Goal: Transaction & Acquisition: Purchase product/service

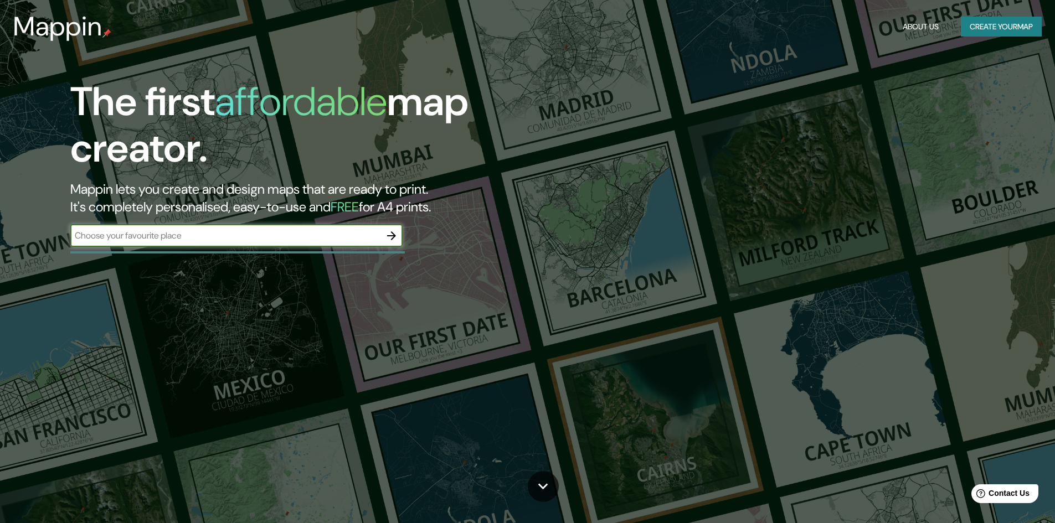
click at [369, 238] on input "text" at bounding box center [225, 235] width 310 height 13
click at [383, 236] on button "button" at bounding box center [391, 236] width 22 height 22
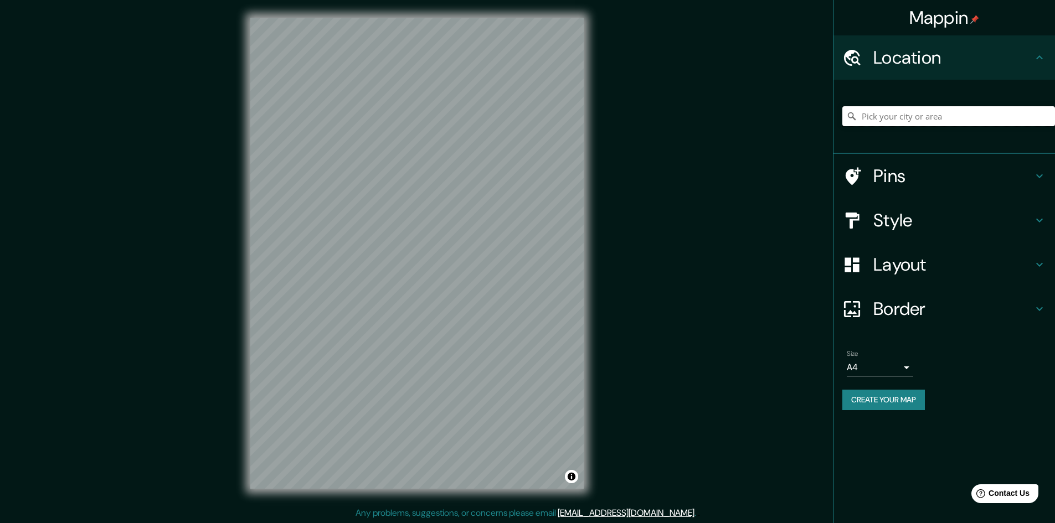
click at [919, 119] on input "Pick your city or area" at bounding box center [948, 116] width 213 height 20
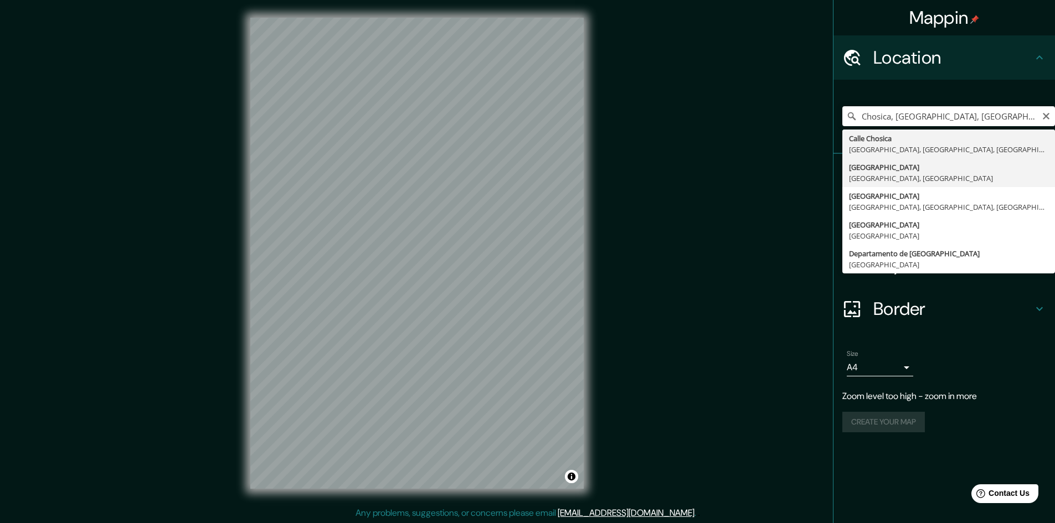
type input "Lima, Provincia de Lima, Perú"
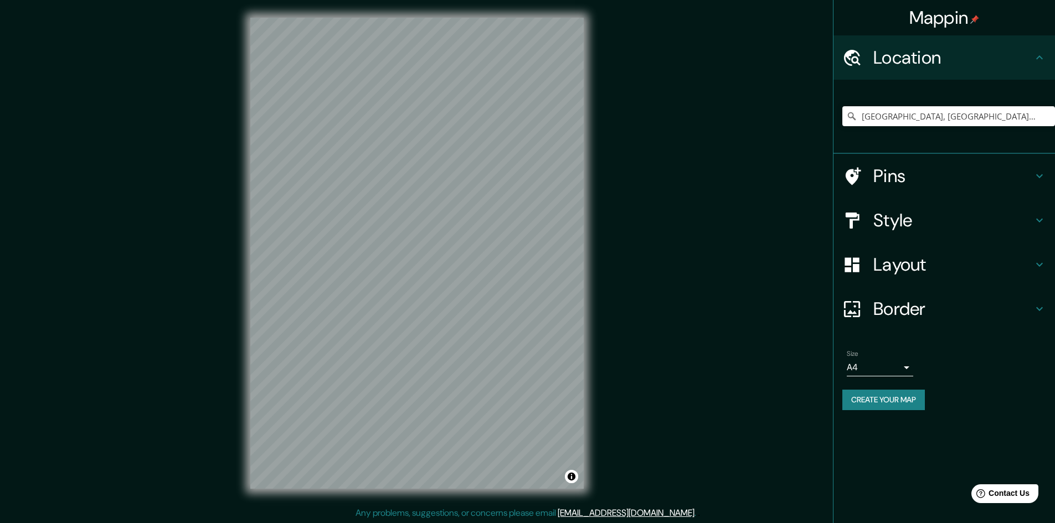
click at [903, 369] on body "Mappin Location Lima, Provincia de Lima, Perú Pins Style Layout Border Choose a…" at bounding box center [527, 261] width 1055 height 523
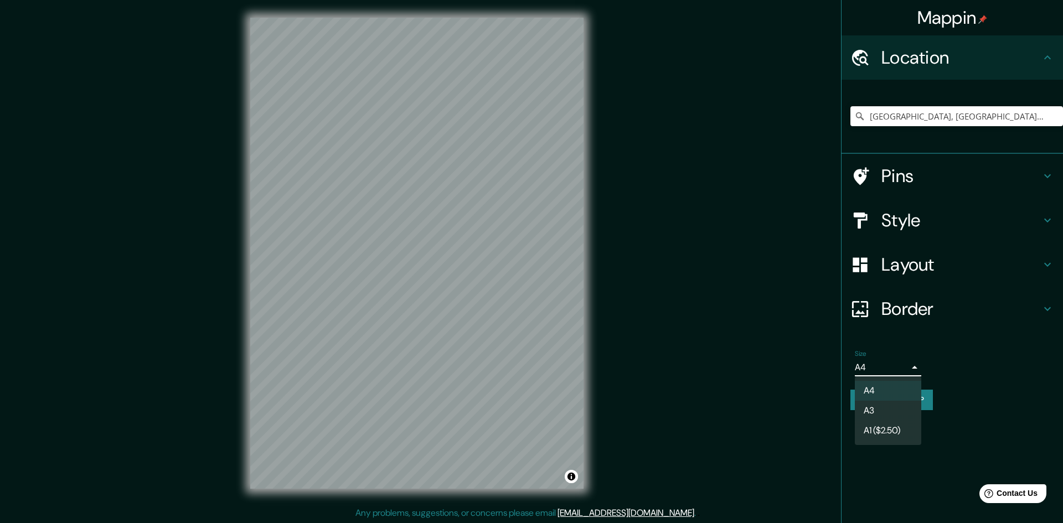
click at [903, 369] on div at bounding box center [531, 261] width 1063 height 523
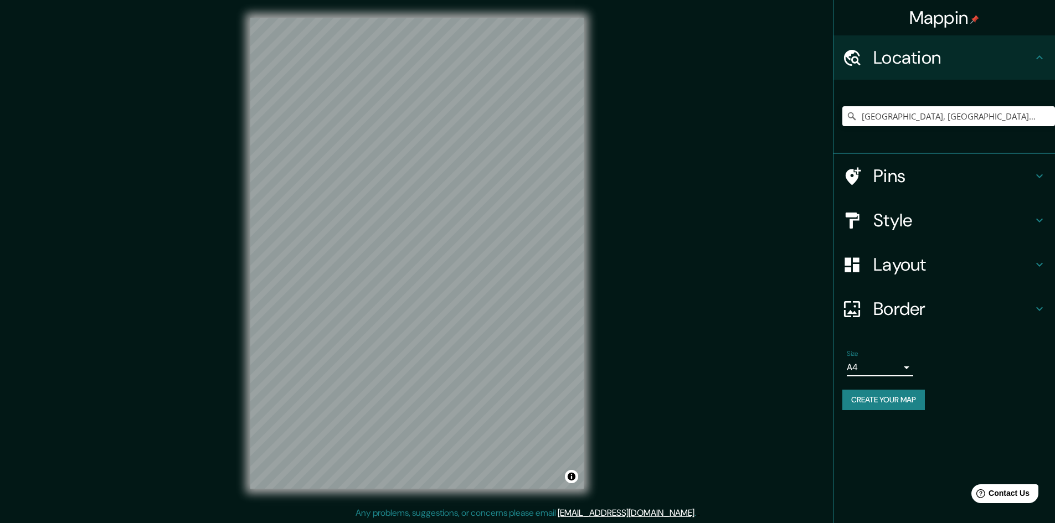
click at [900, 395] on button "Create your map" at bounding box center [883, 400] width 83 height 20
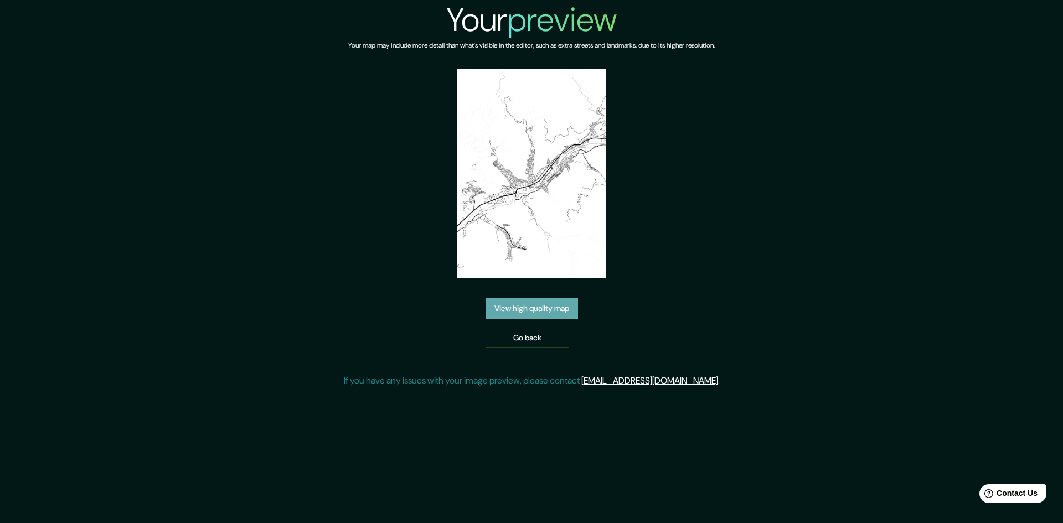
click at [560, 313] on link "View high quality map" at bounding box center [532, 308] width 92 height 20
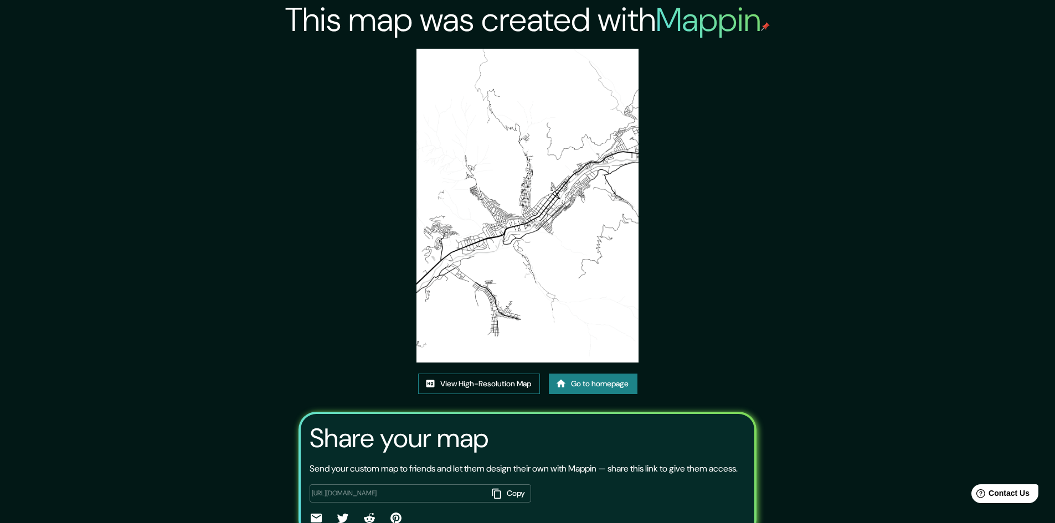
click at [517, 385] on link "View High-Resolution Map" at bounding box center [479, 384] width 122 height 20
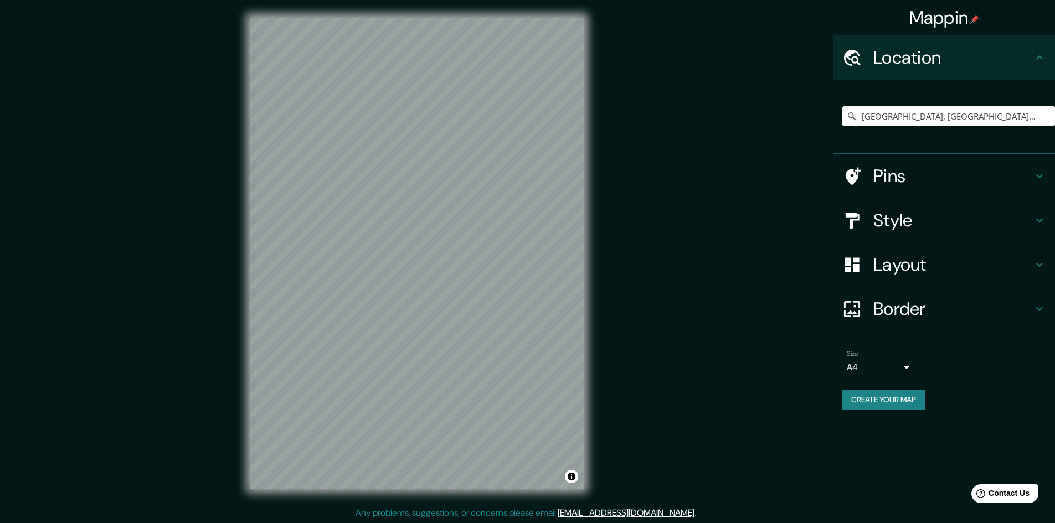
click at [981, 124] on input "Lima, Provincia de Lima, Perú" at bounding box center [948, 116] width 213 height 20
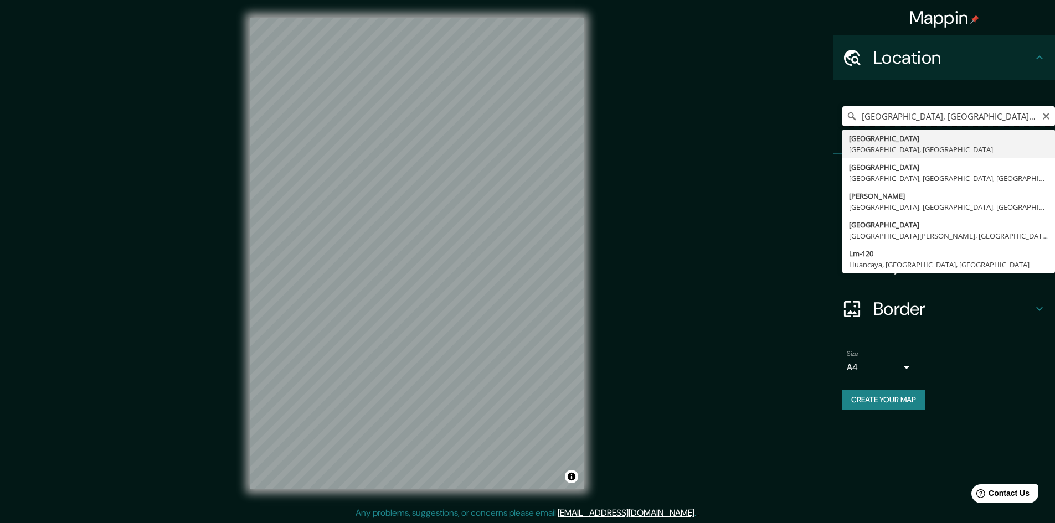
type input "Lima, Provincia de Lima, Perú"
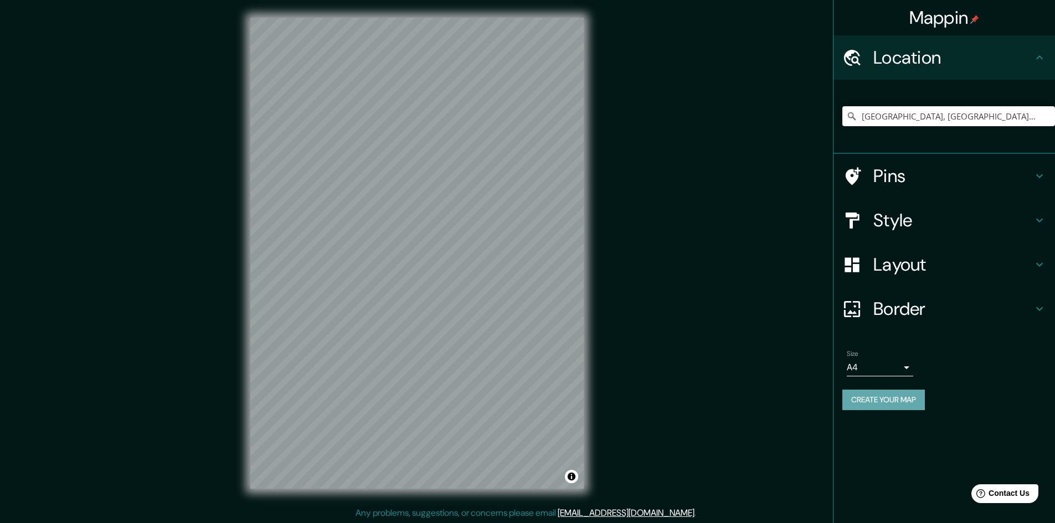
click at [907, 404] on button "Create your map" at bounding box center [883, 400] width 83 height 20
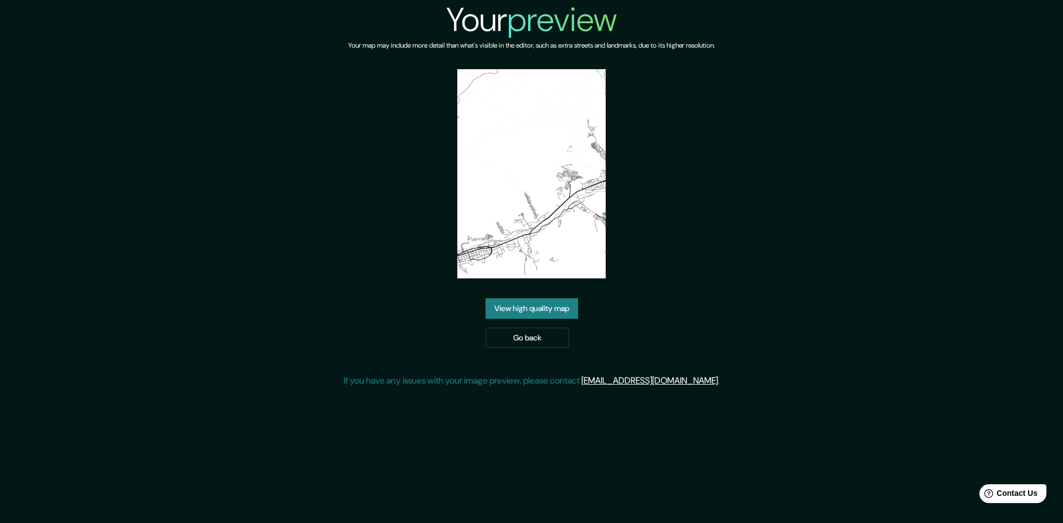
click at [527, 308] on link "View high quality map" at bounding box center [532, 308] width 92 height 20
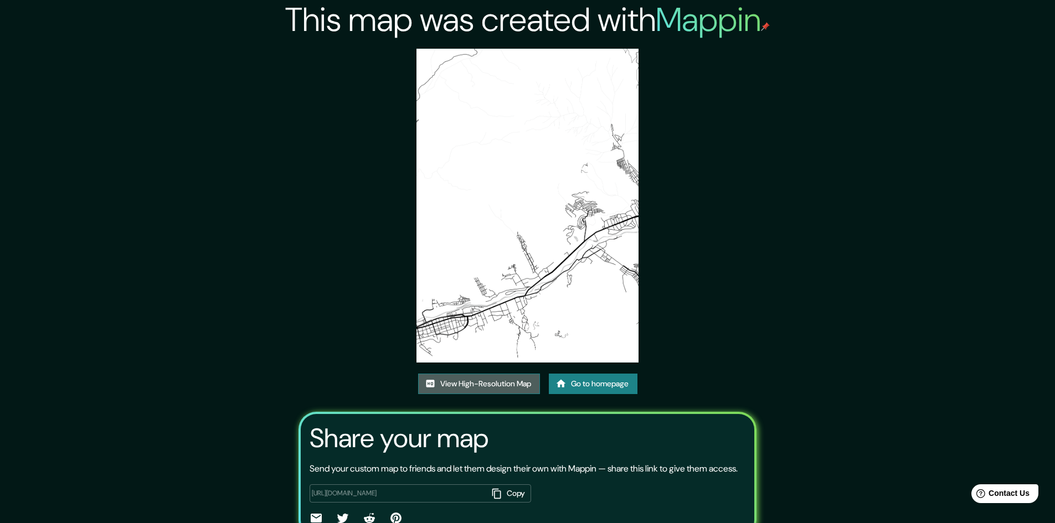
click at [504, 384] on link "View High-Resolution Map" at bounding box center [479, 384] width 122 height 20
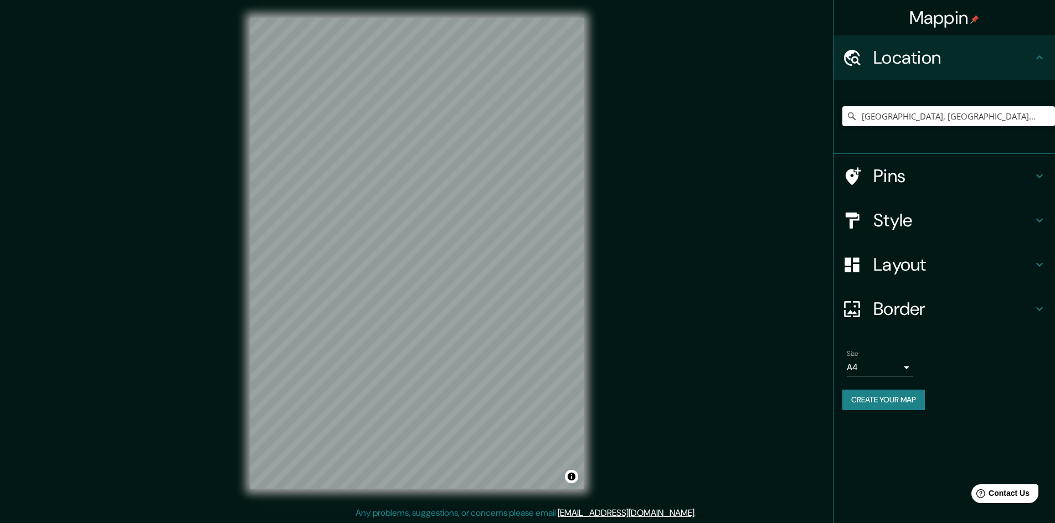
click at [674, 262] on div "Mappin Location Lima, Provincia de Lima, Perú Pins Style Layout Border Choose a…" at bounding box center [527, 262] width 1055 height 524
click at [887, 396] on button "Create your map" at bounding box center [883, 400] width 83 height 20
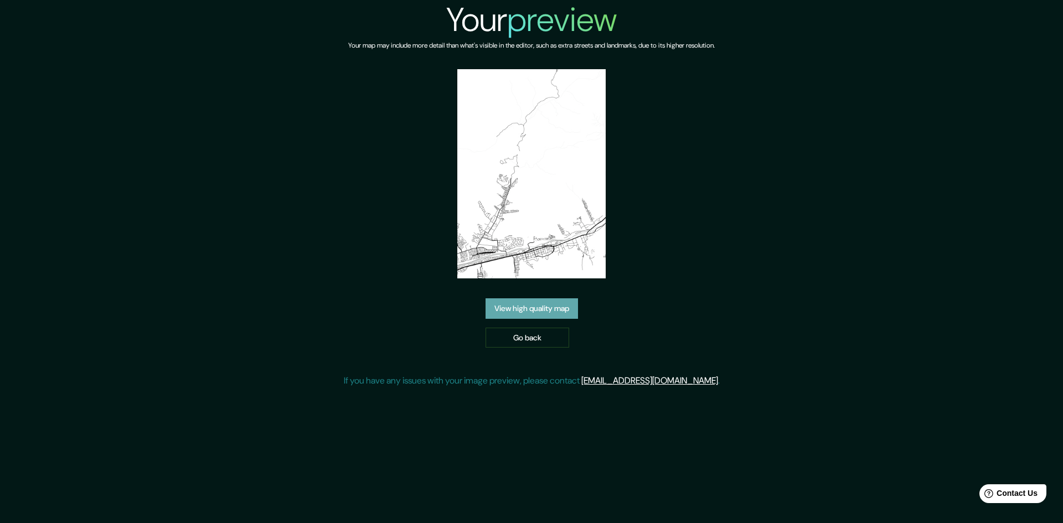
click at [536, 306] on link "View high quality map" at bounding box center [532, 308] width 92 height 20
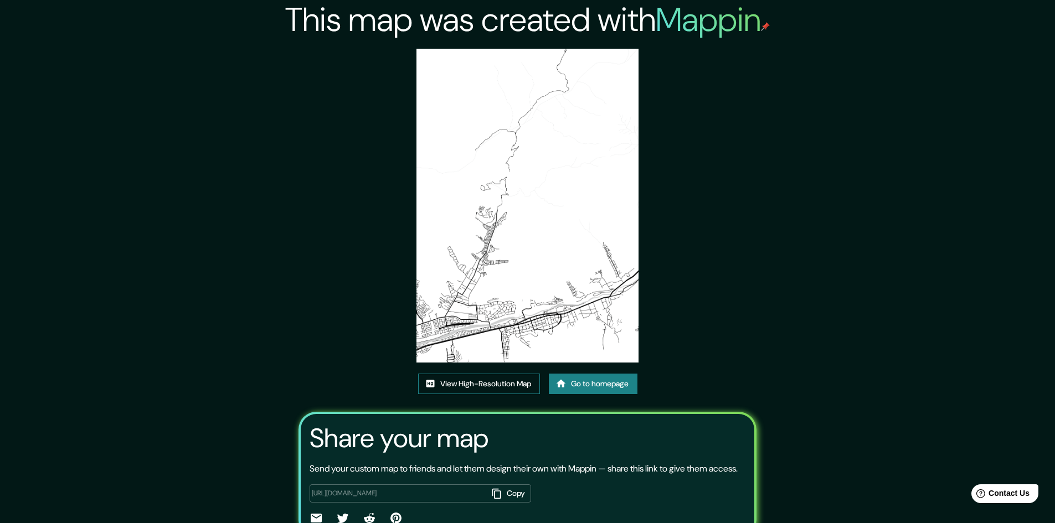
click at [507, 380] on link "View High-Resolution Map" at bounding box center [479, 384] width 122 height 20
click at [496, 164] on img at bounding box center [527, 206] width 222 height 314
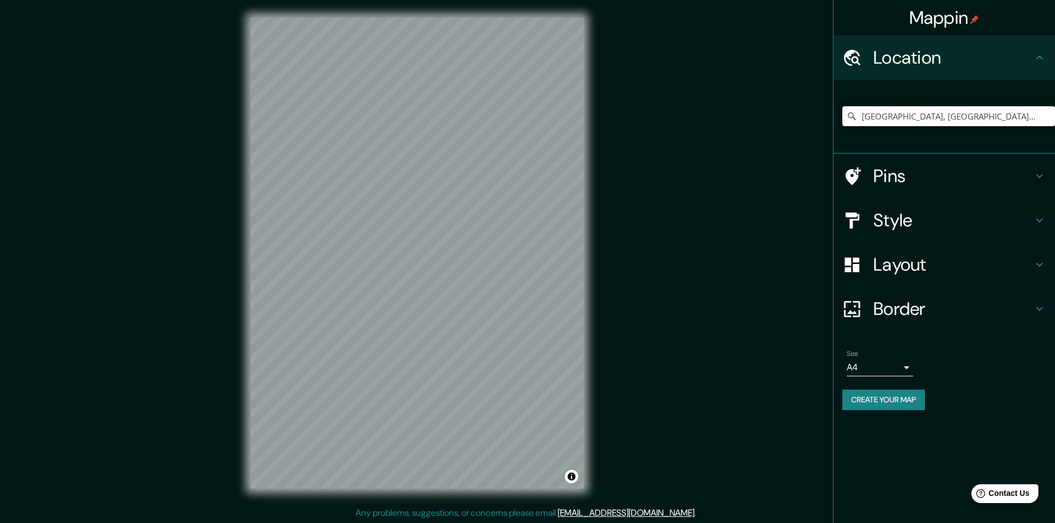
click at [1029, 120] on input "[GEOGRAPHIC_DATA], [GEOGRAPHIC_DATA], [GEOGRAPHIC_DATA]" at bounding box center [948, 116] width 213 height 20
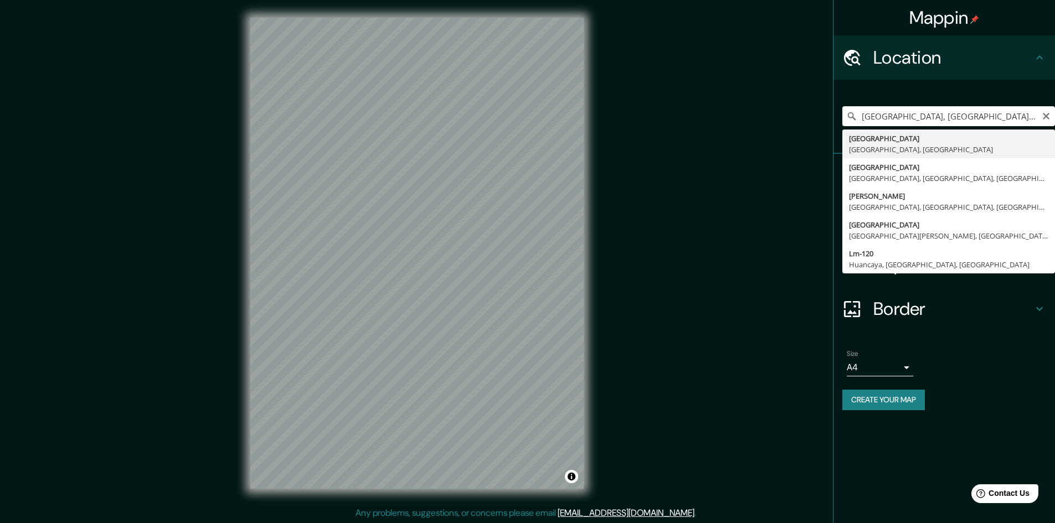
type input "[GEOGRAPHIC_DATA], [GEOGRAPHIC_DATA], [GEOGRAPHIC_DATA]"
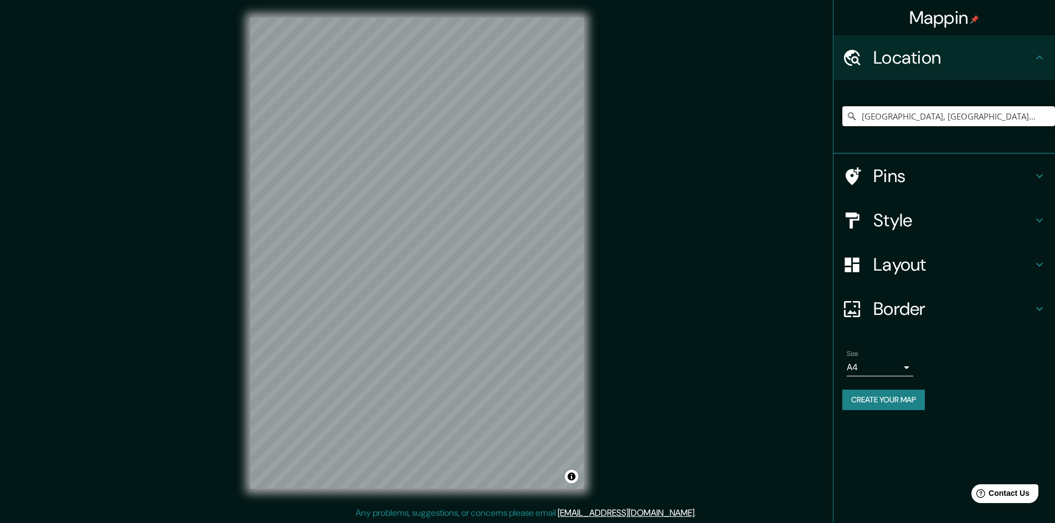
click at [902, 367] on body "Mappin Location [GEOGRAPHIC_DATA], [GEOGRAPHIC_DATA], [GEOGRAPHIC_DATA] Pins St…" at bounding box center [527, 261] width 1055 height 523
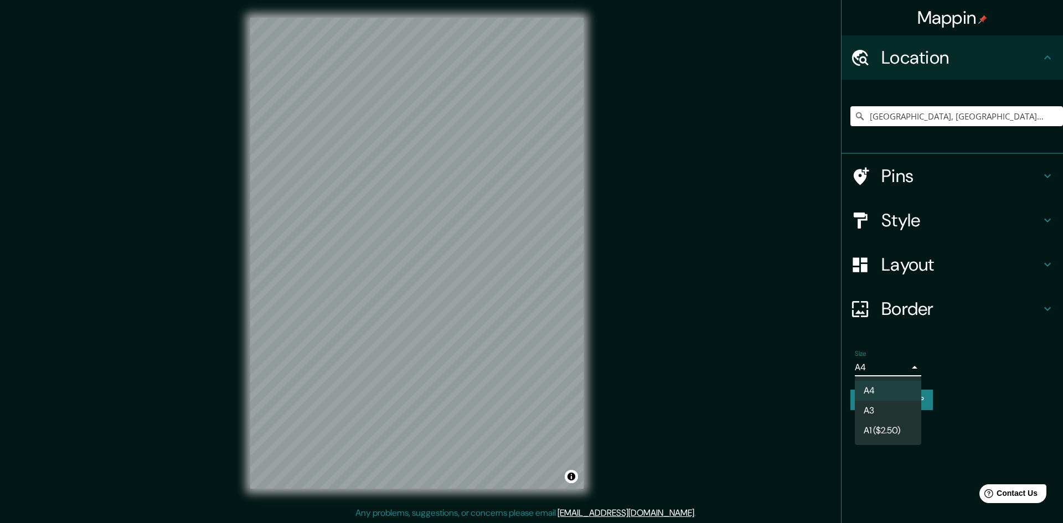
click at [902, 367] on div at bounding box center [531, 261] width 1063 height 523
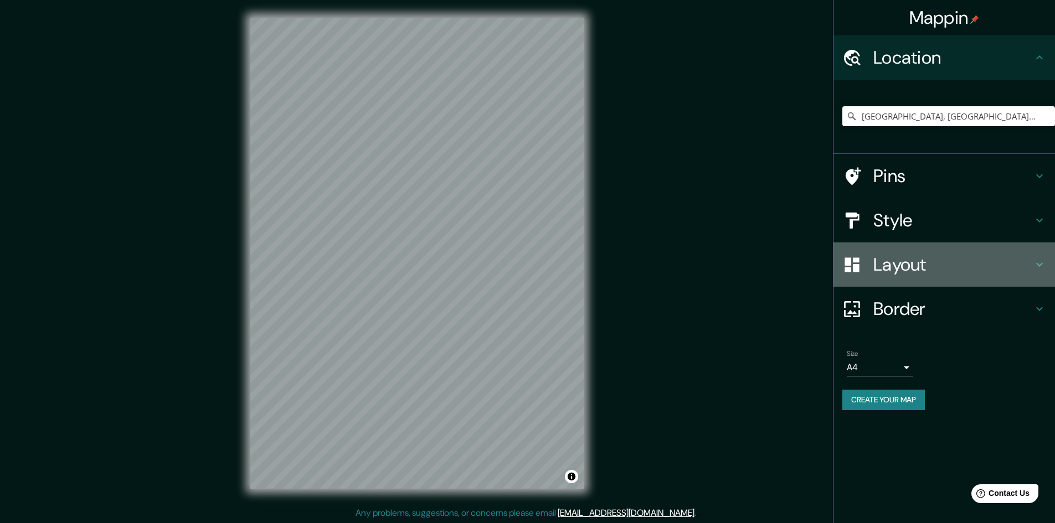
click at [893, 280] on div "Layout" at bounding box center [943, 265] width 221 height 44
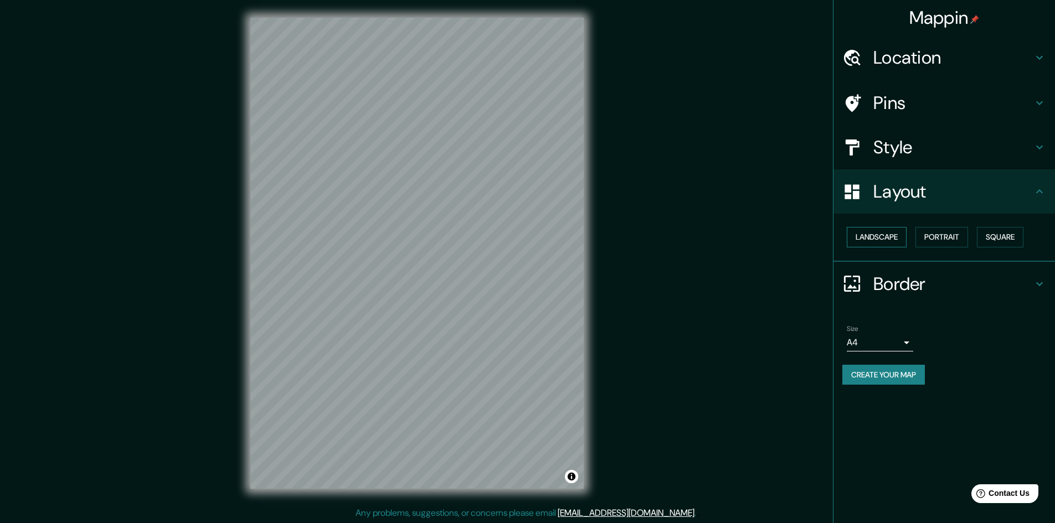
click at [895, 236] on button "Landscape" at bounding box center [877, 237] width 60 height 20
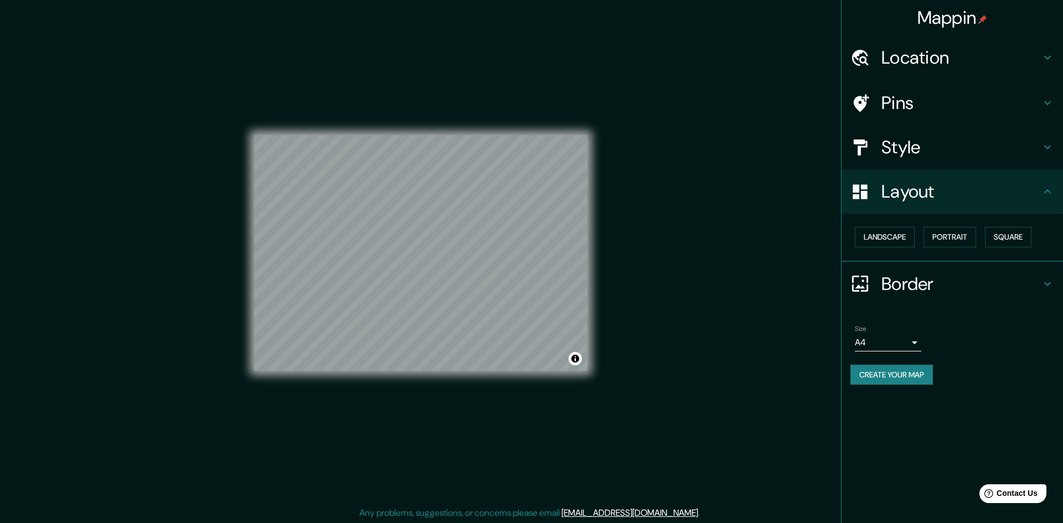
click at [904, 348] on body "Mappin Location [GEOGRAPHIC_DATA], [GEOGRAPHIC_DATA], [GEOGRAPHIC_DATA] Pins St…" at bounding box center [531, 261] width 1063 height 523
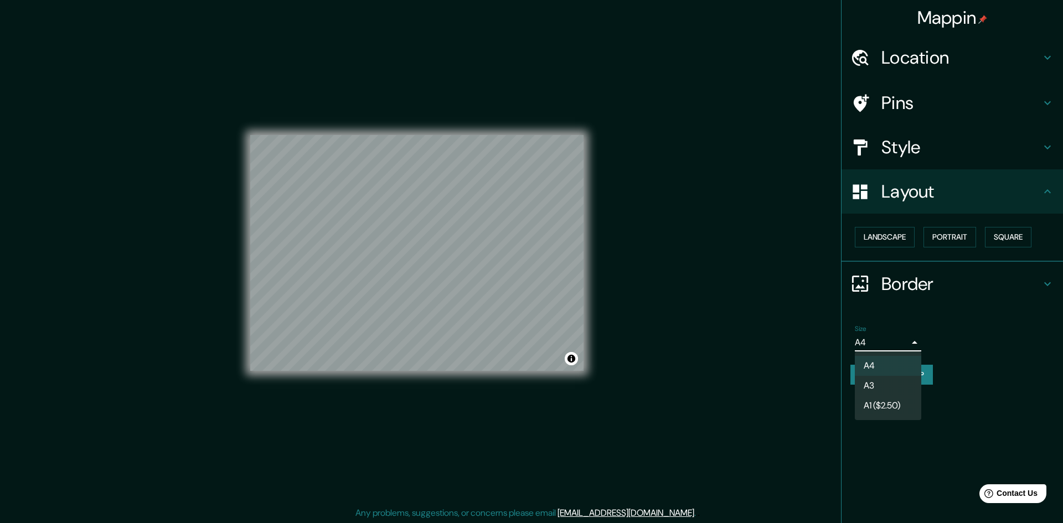
click at [908, 340] on div at bounding box center [531, 261] width 1063 height 523
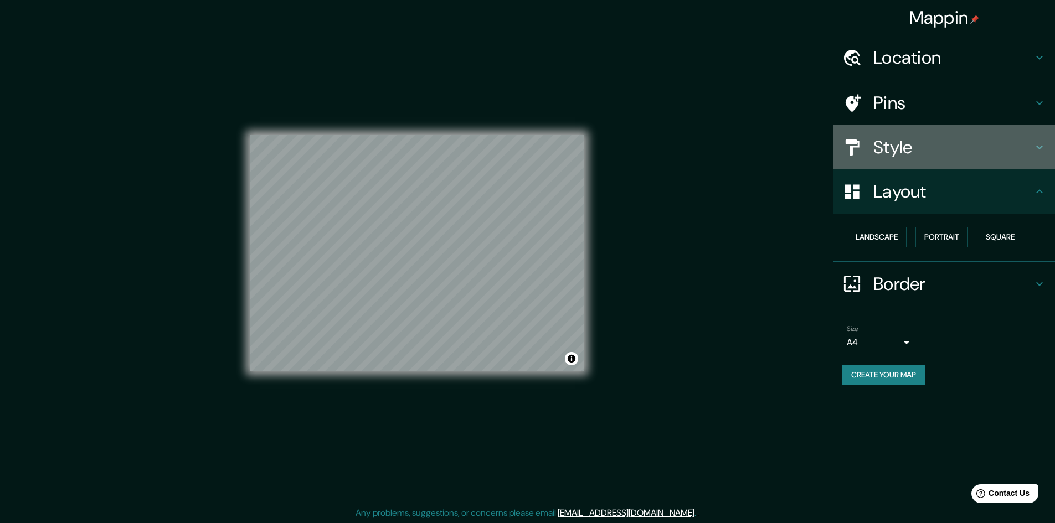
click at [902, 147] on h4 "Style" at bounding box center [952, 147] width 159 height 22
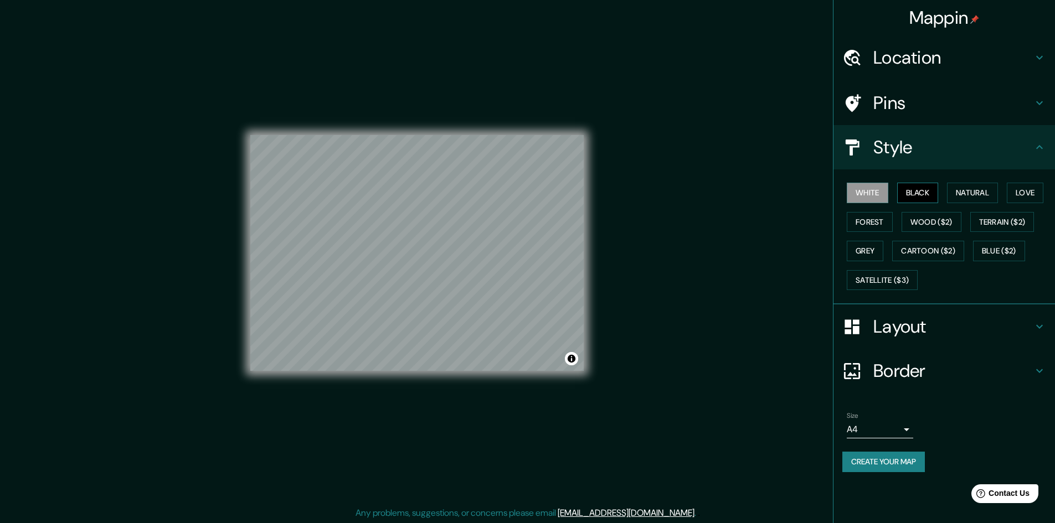
click at [909, 200] on button "Black" at bounding box center [918, 193] width 42 height 20
click at [889, 456] on button "Create your map" at bounding box center [883, 462] width 83 height 20
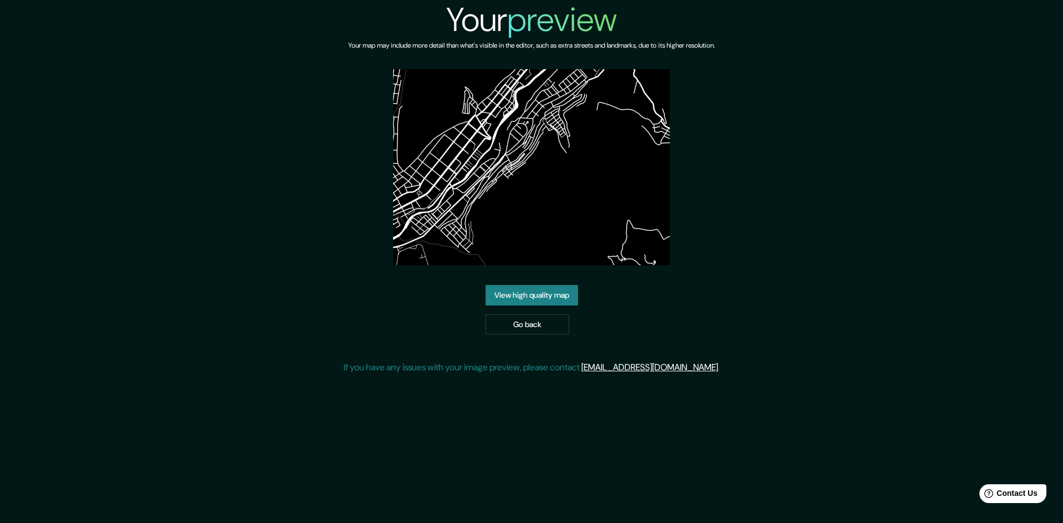
click at [538, 292] on link "View high quality map" at bounding box center [532, 295] width 92 height 20
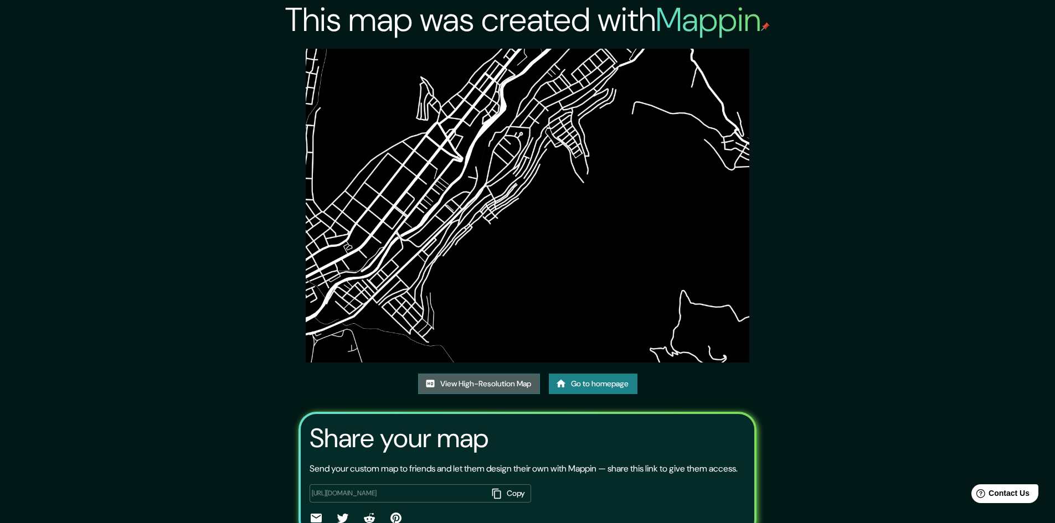
click at [498, 385] on link "View High-Resolution Map" at bounding box center [479, 384] width 122 height 20
